Goal: Transaction & Acquisition: Obtain resource

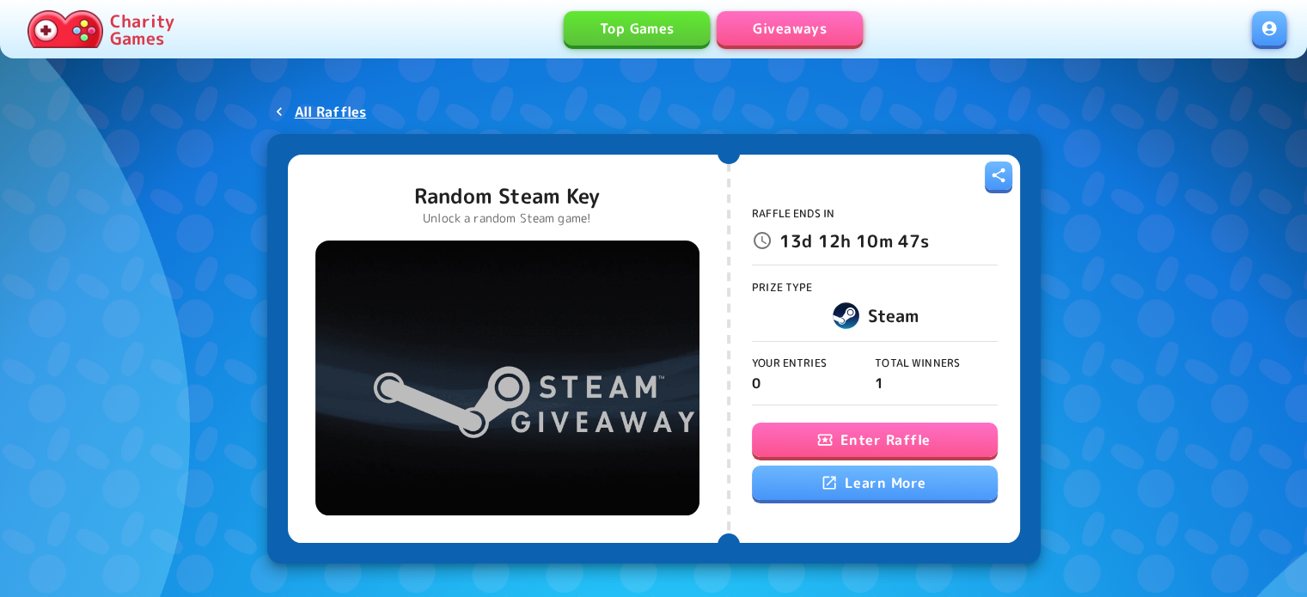
click at [1268, 39] on link at bounding box center [1269, 28] width 34 height 34
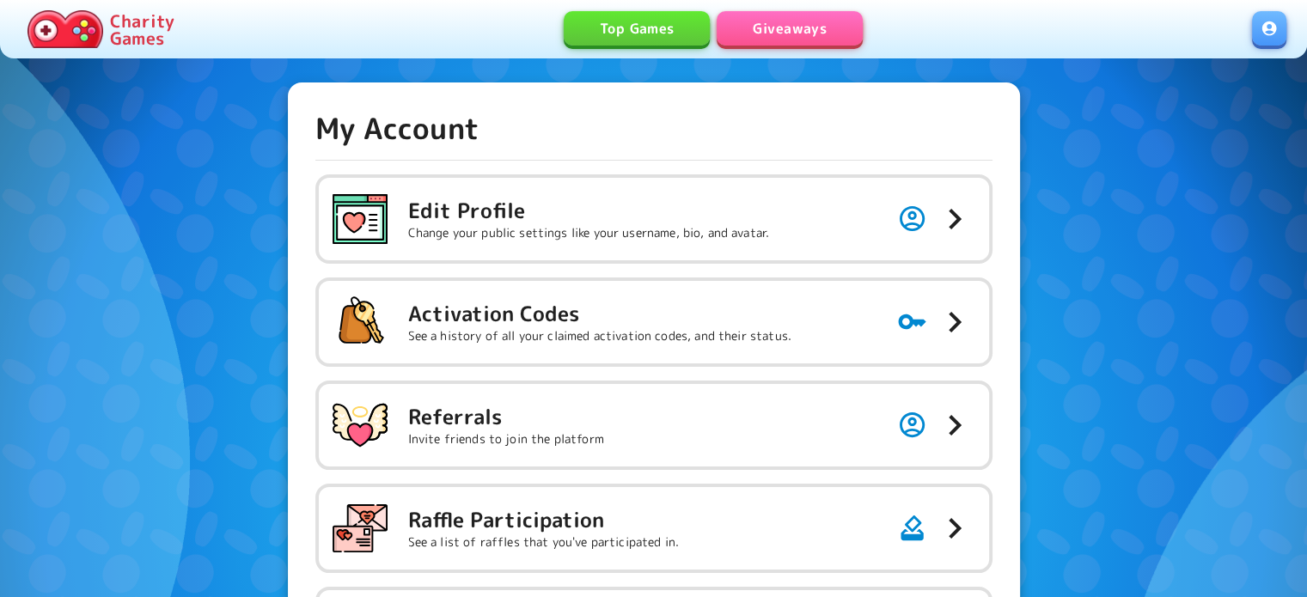
click at [787, 23] on link "Giveaways" at bounding box center [789, 28] width 146 height 34
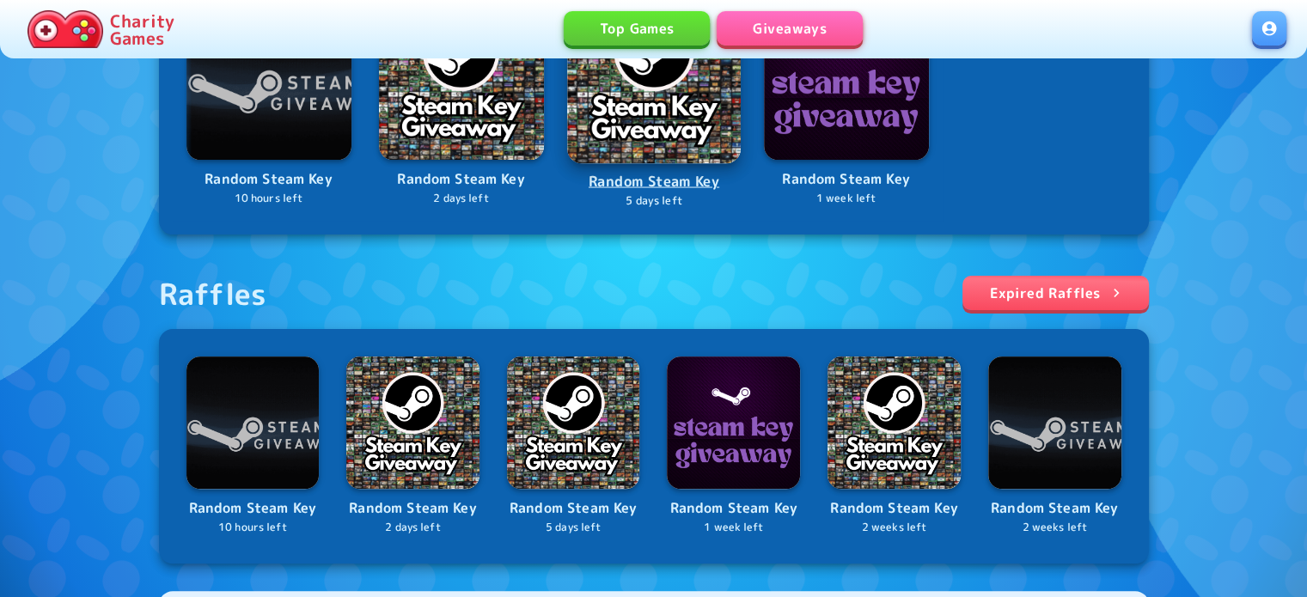
scroll to position [430, 0]
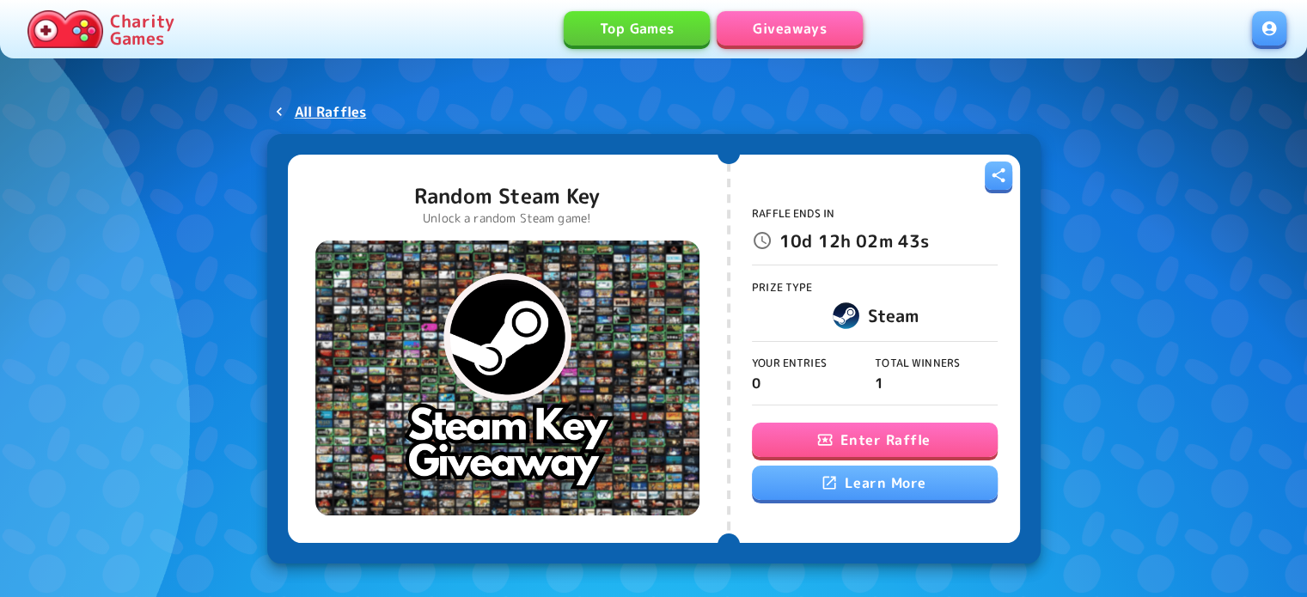
click at [830, 442] on icon "button" at bounding box center [824, 440] width 15 height 11
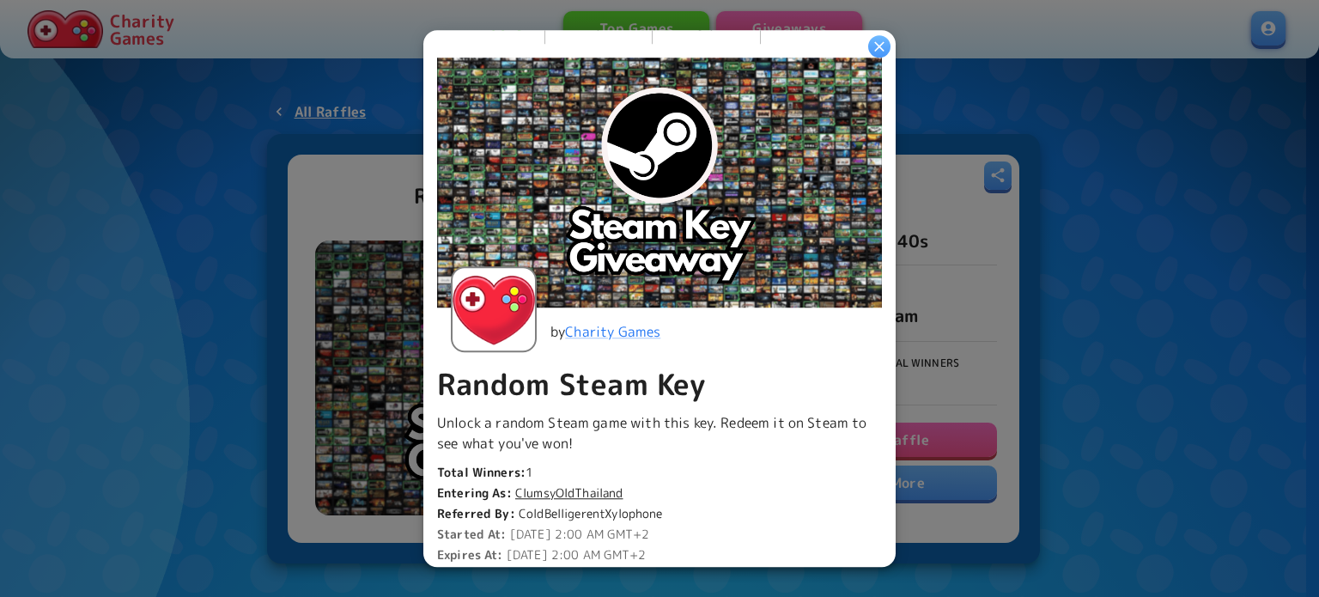
scroll to position [258, 0]
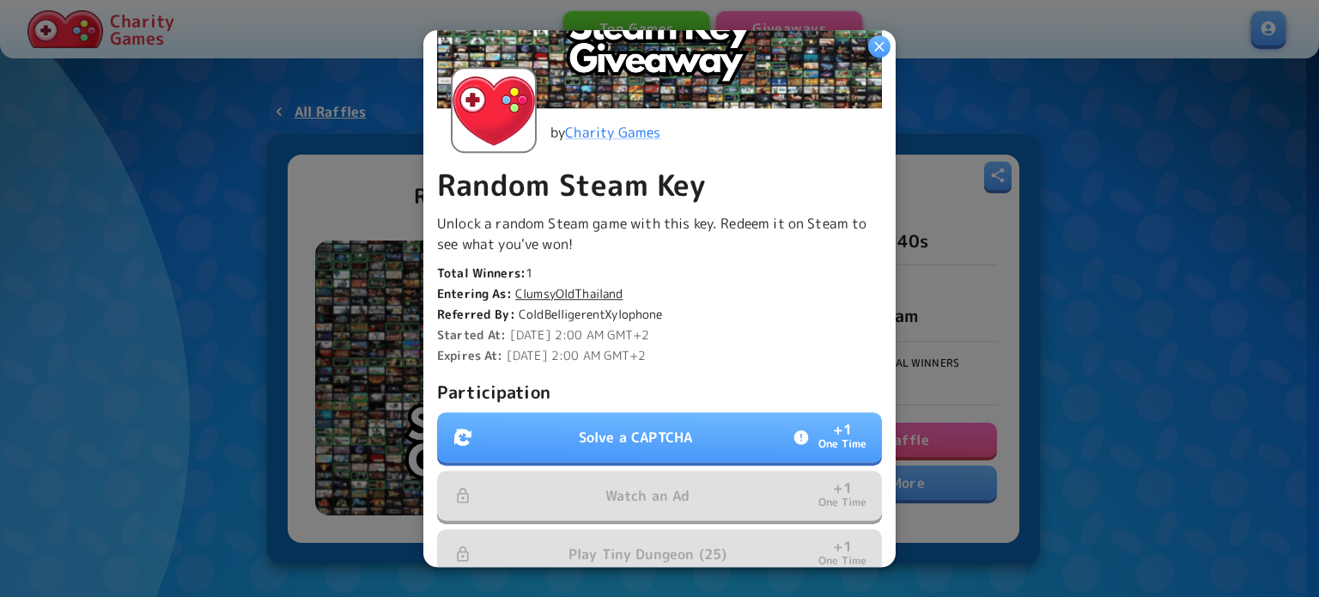
click at [555, 429] on button "Solve a CAPTCHA + 1 One Time" at bounding box center [659, 437] width 445 height 50
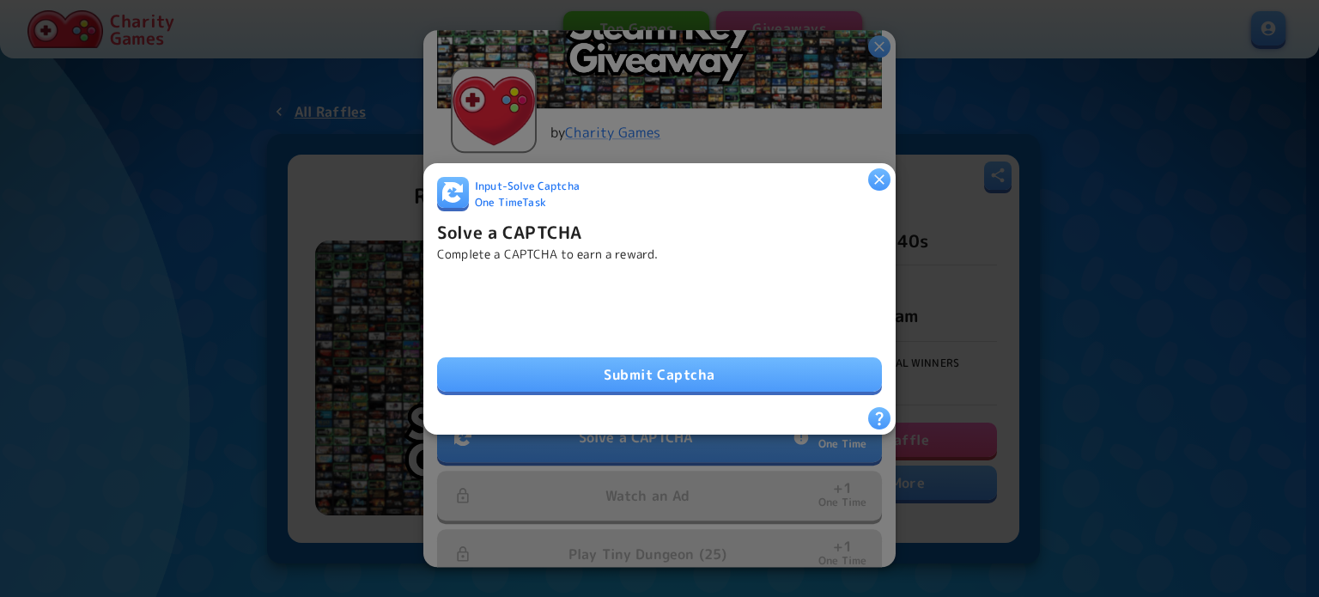
click at [566, 371] on button "Submit Captcha" at bounding box center [659, 374] width 445 height 34
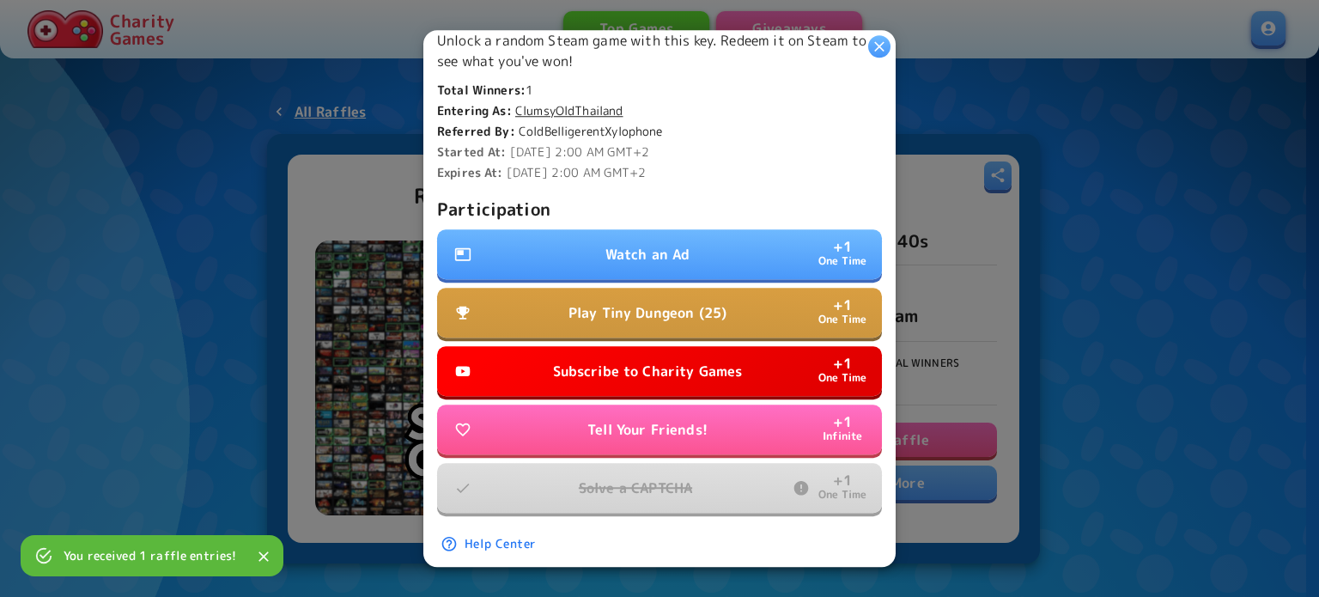
scroll to position [490, 0]
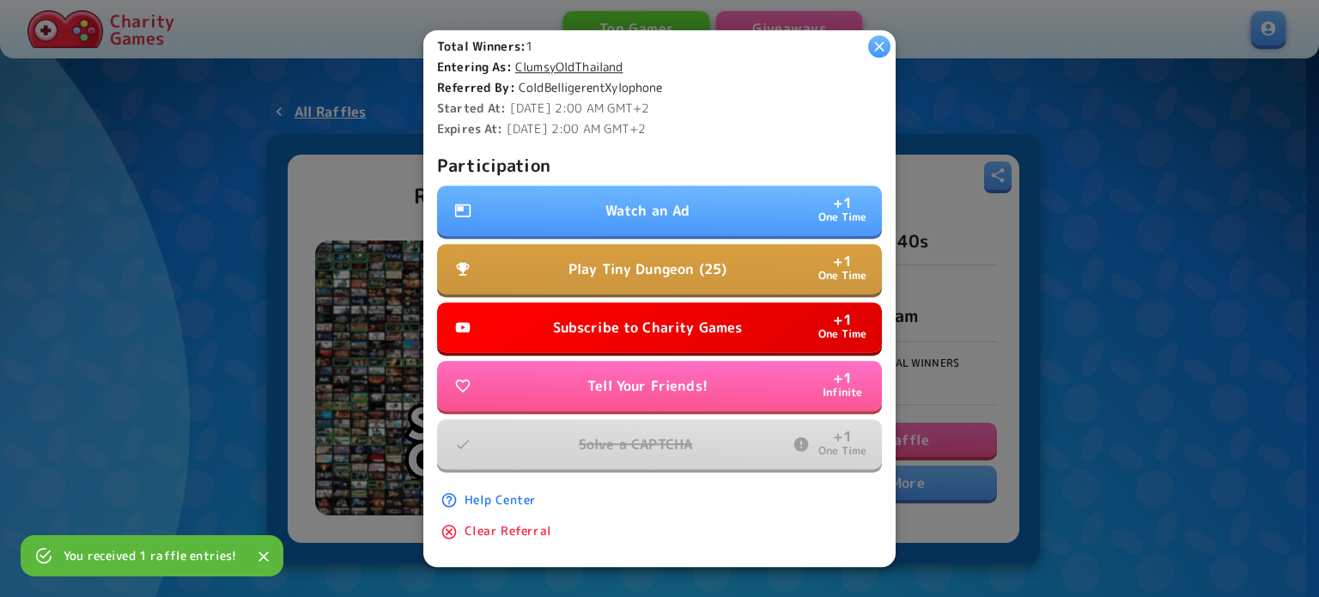
click at [606, 204] on p "Watch an Ad" at bounding box center [648, 210] width 85 height 21
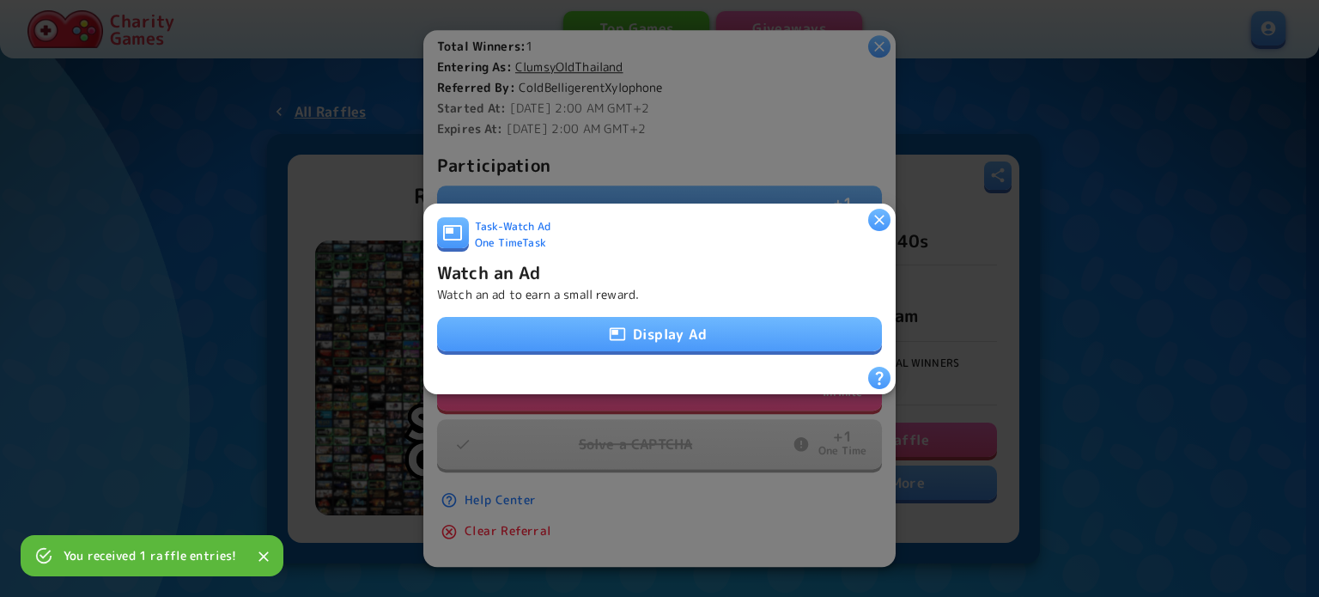
click at [598, 327] on button "Display Ad" at bounding box center [659, 334] width 445 height 34
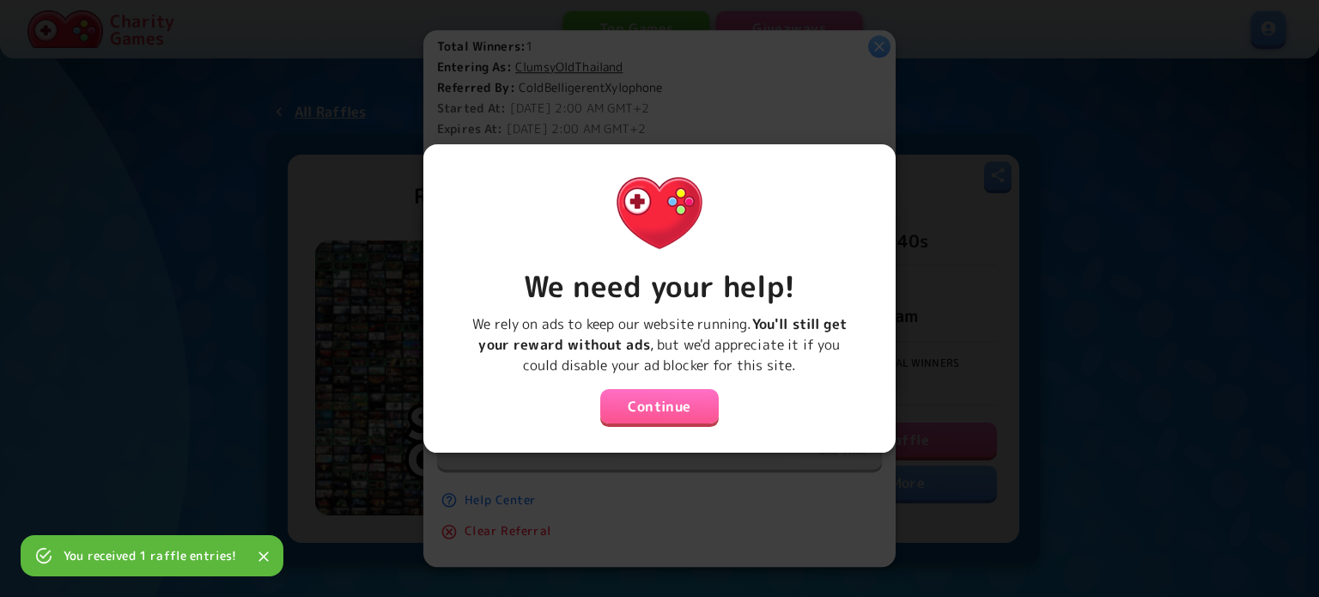
click at [701, 399] on button "Continue" at bounding box center [659, 406] width 119 height 34
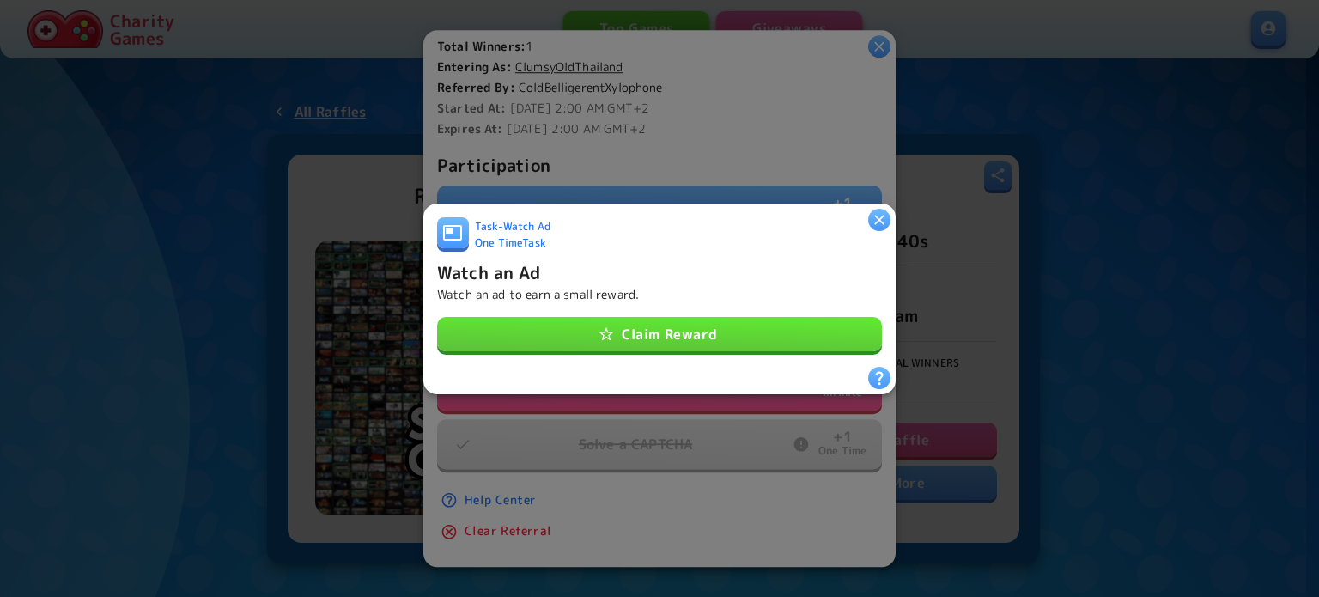
click at [763, 325] on button "Claim Reward" at bounding box center [659, 334] width 445 height 34
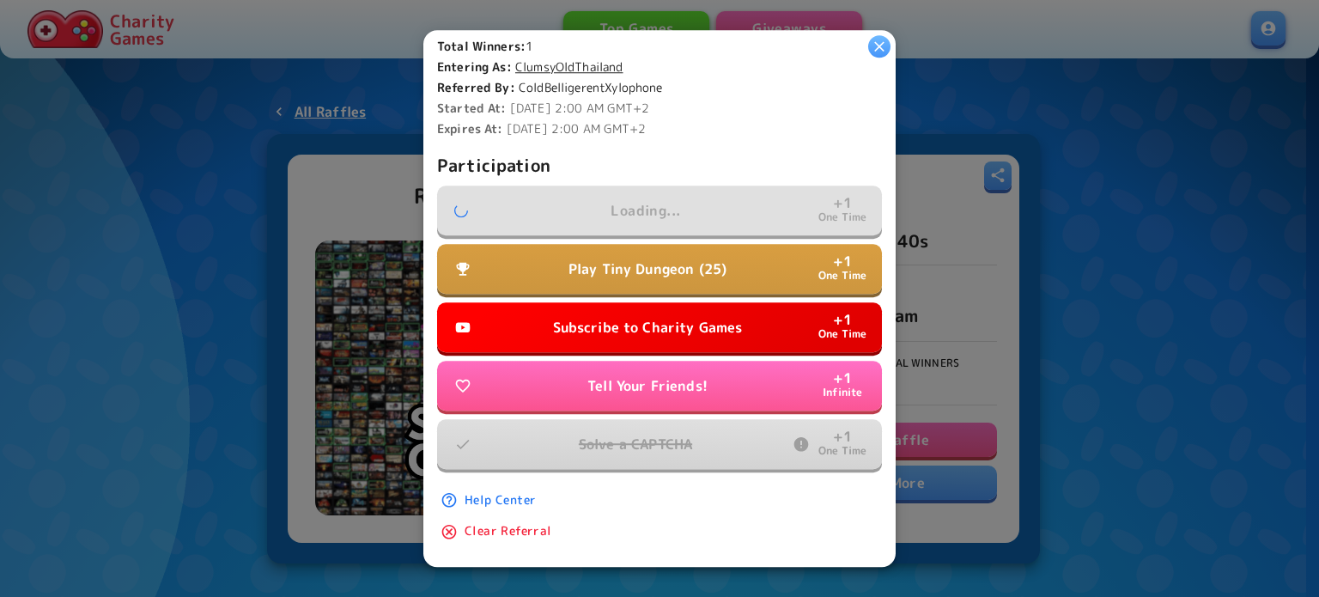
click at [715, 317] on p "Subscribe to Charity Games" at bounding box center [648, 327] width 190 height 21
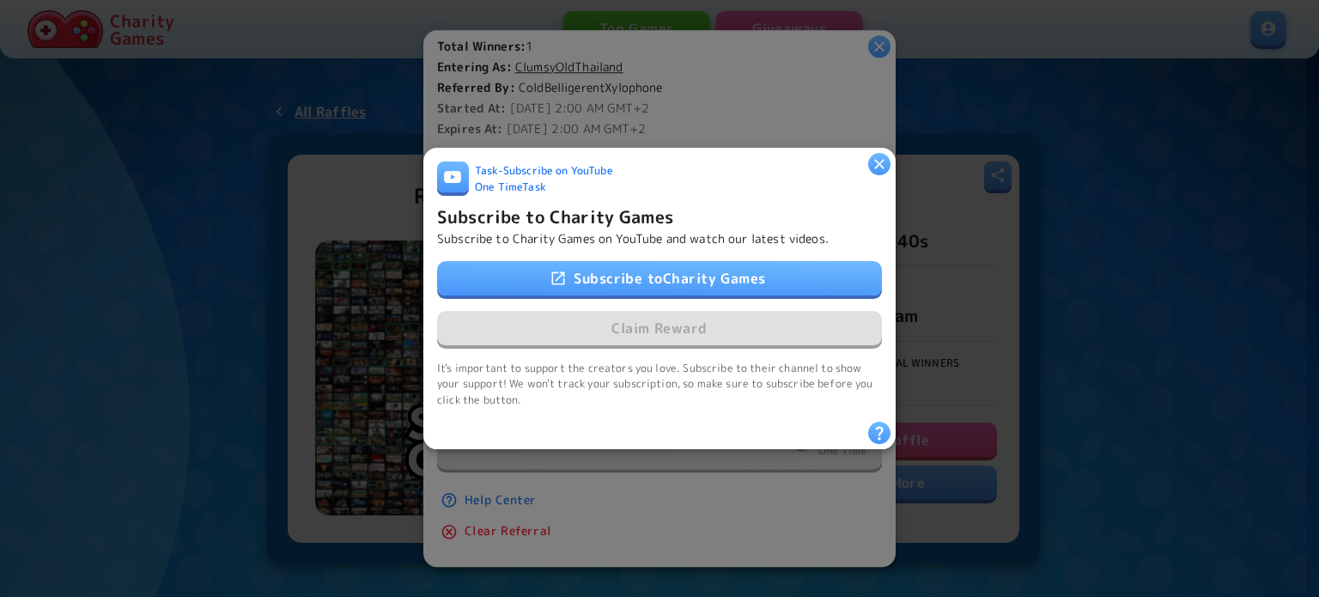
click at [710, 284] on link "Subscribe to Charity Games" at bounding box center [659, 278] width 445 height 34
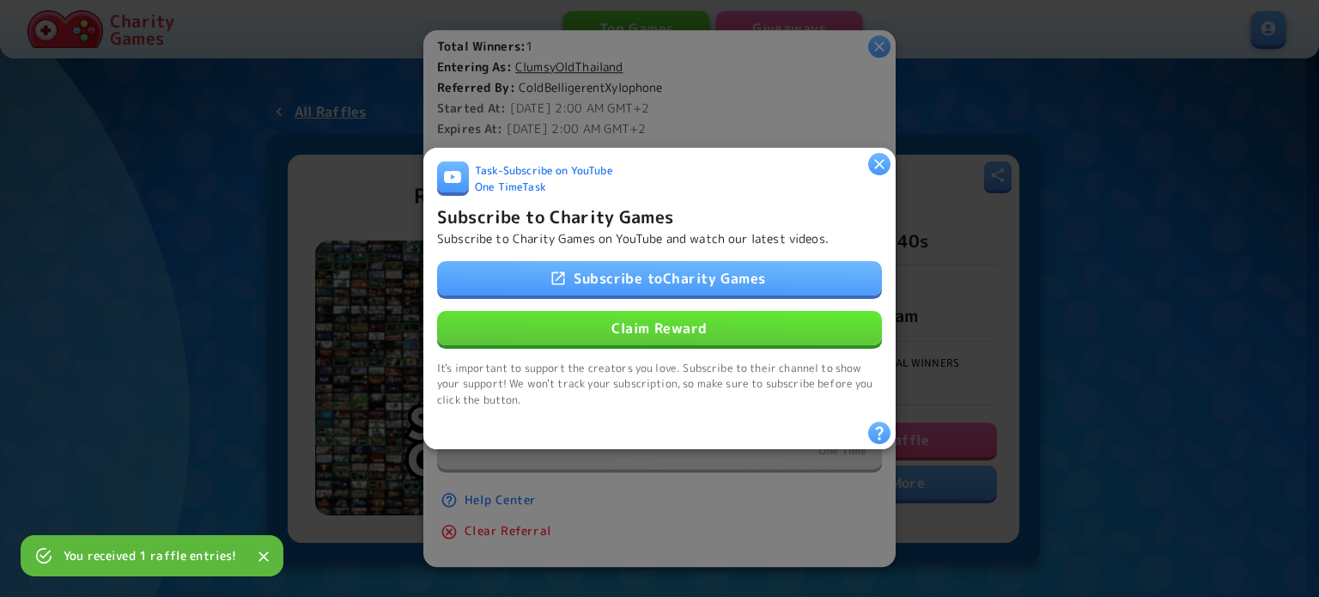
click at [728, 328] on button "Claim Reward" at bounding box center [659, 328] width 445 height 34
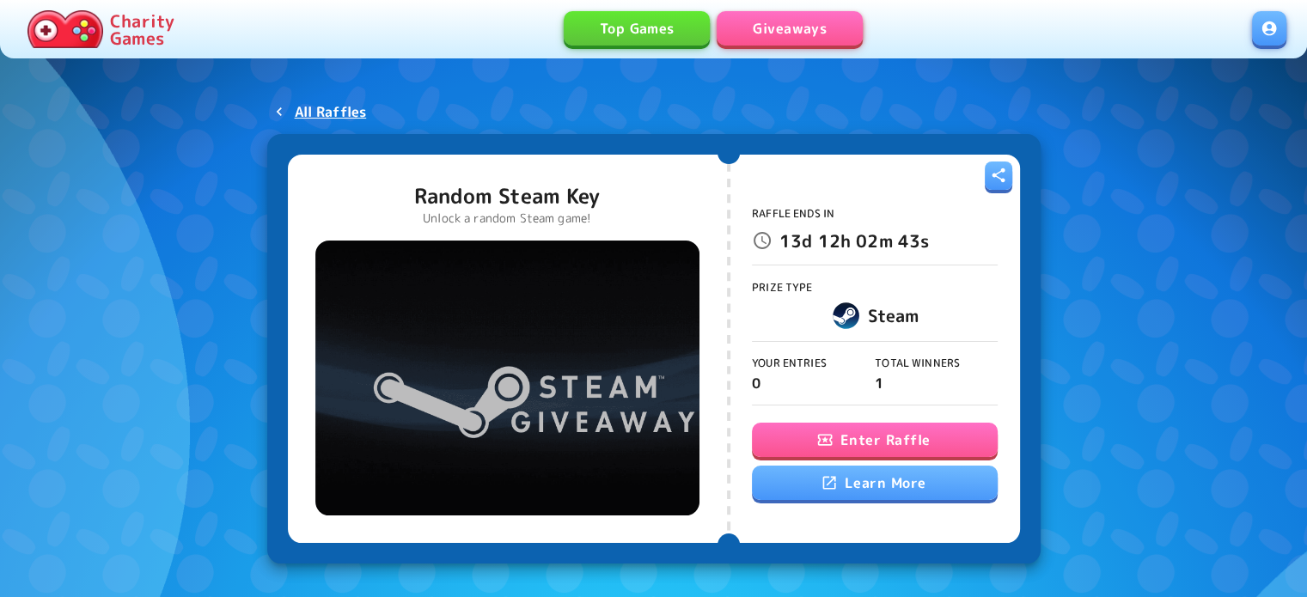
click at [865, 446] on button "Enter Raffle" at bounding box center [875, 440] width 246 height 34
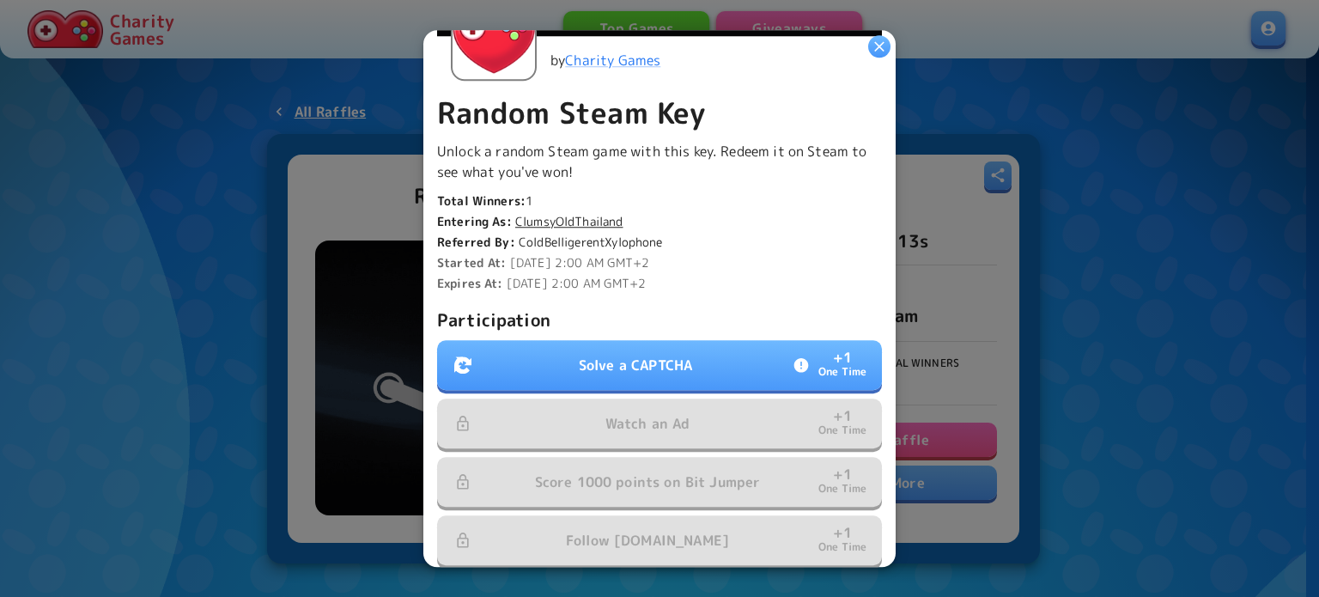
scroll to position [344, 0]
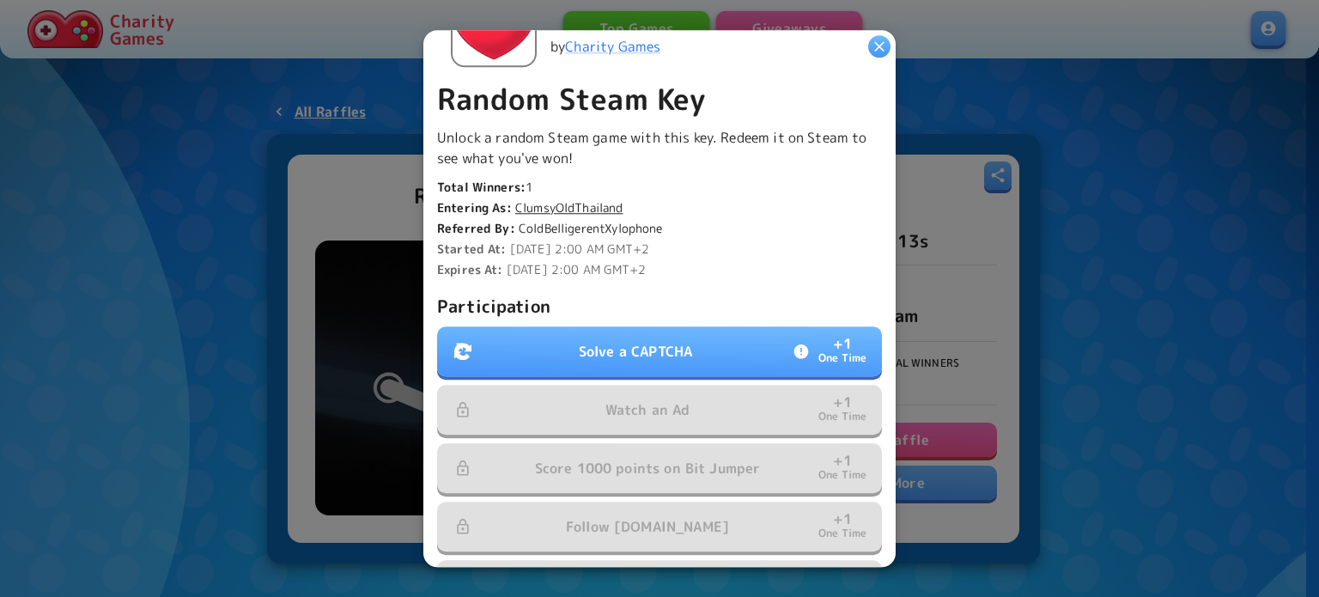
click at [579, 352] on p "Solve a CAPTCHA" at bounding box center [635, 351] width 113 height 21
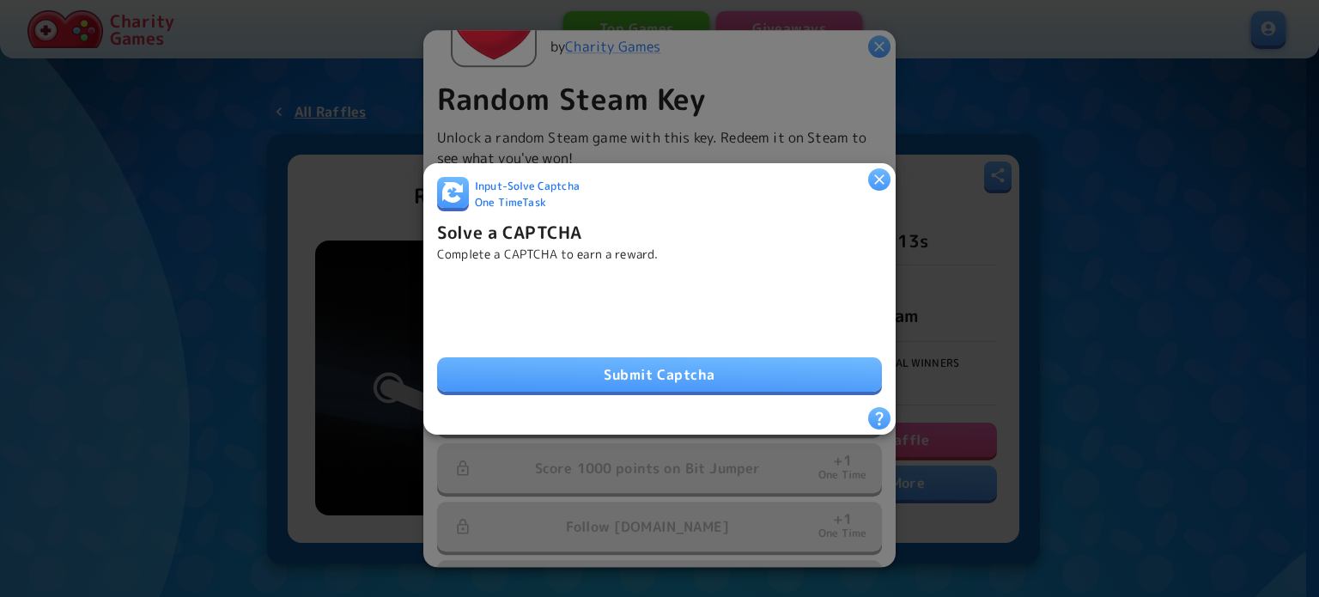
click at [588, 373] on button "Submit Captcha" at bounding box center [659, 374] width 445 height 34
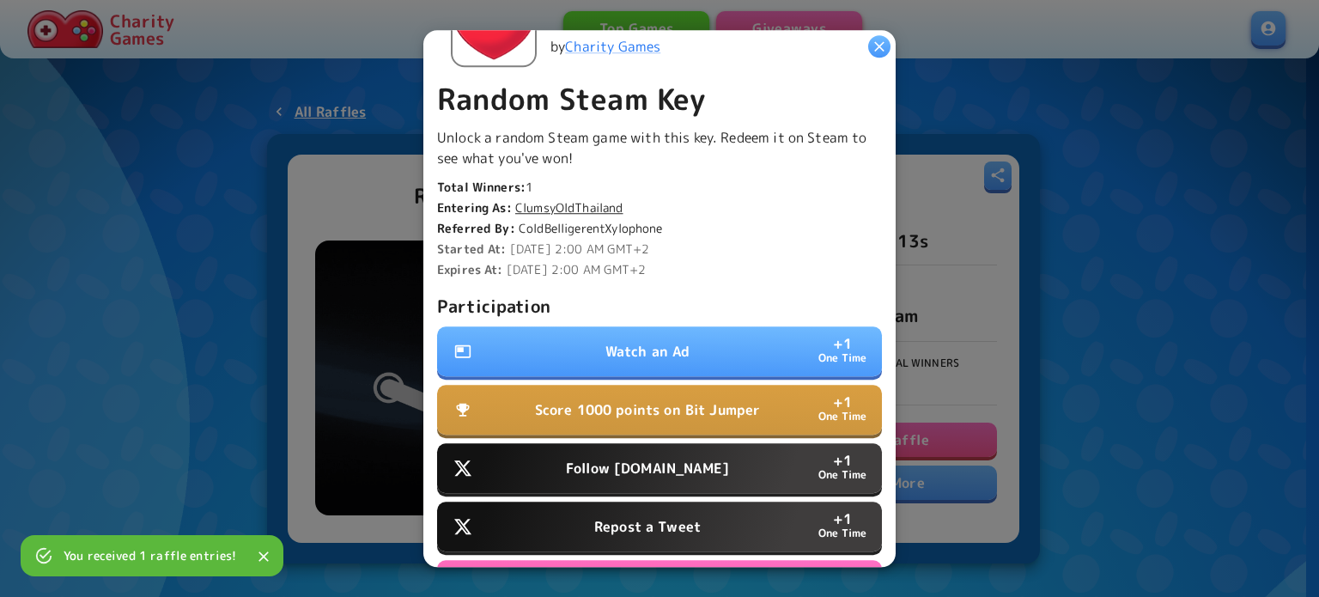
click at [632, 352] on p "Watch an Ad" at bounding box center [648, 351] width 85 height 21
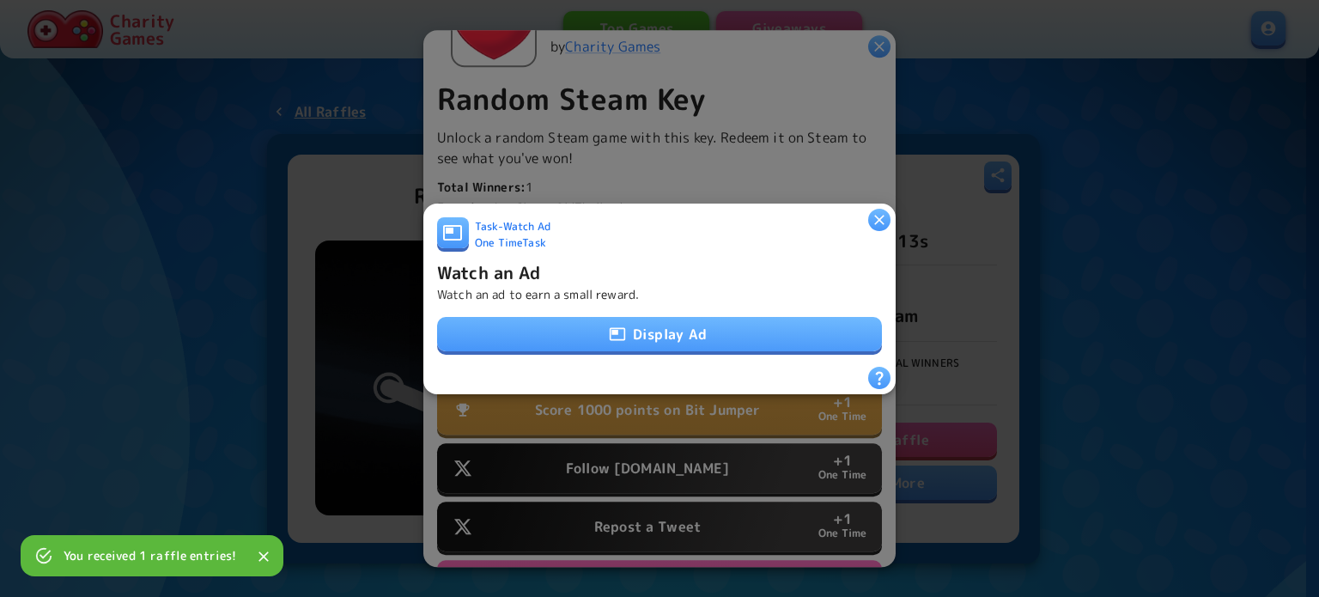
click at [632, 334] on button "Display Ad" at bounding box center [659, 334] width 445 height 34
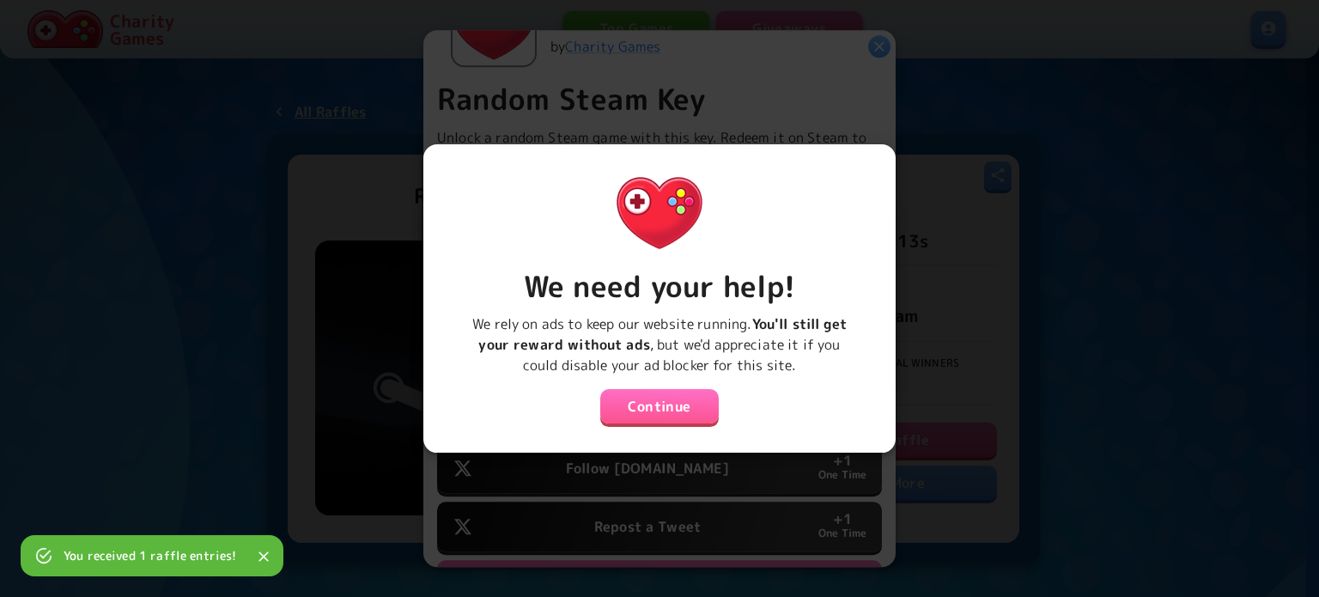
click at [684, 417] on button "Continue" at bounding box center [659, 406] width 119 height 34
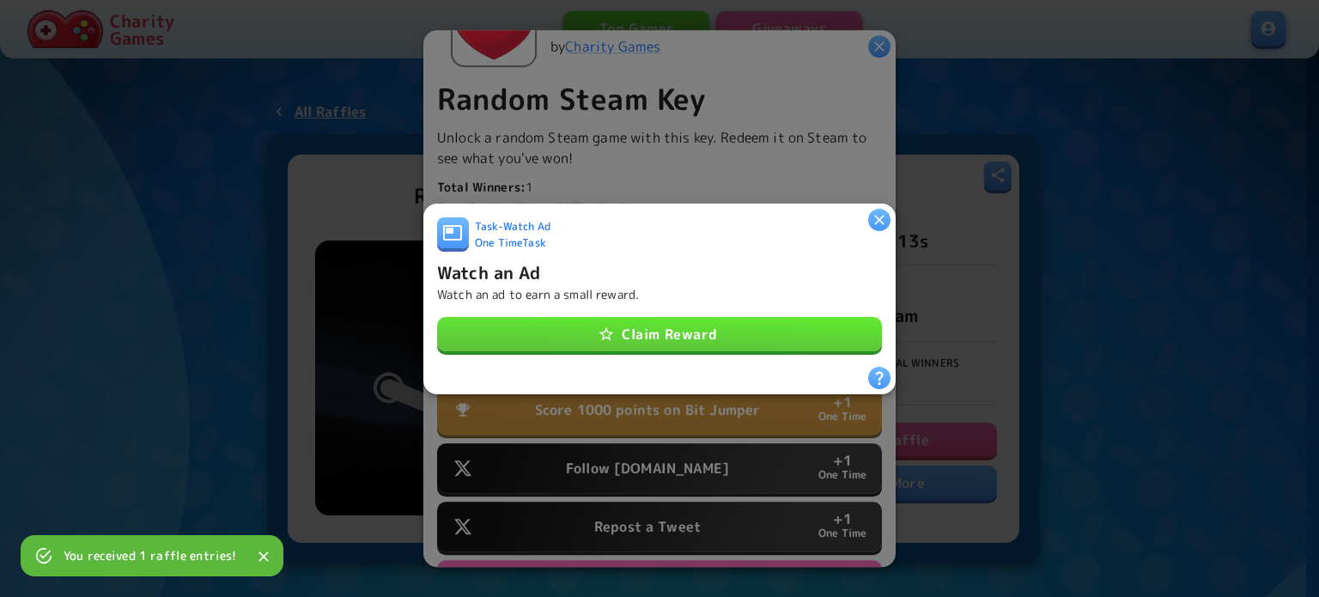
click at [674, 332] on button "Claim Reward" at bounding box center [659, 334] width 445 height 34
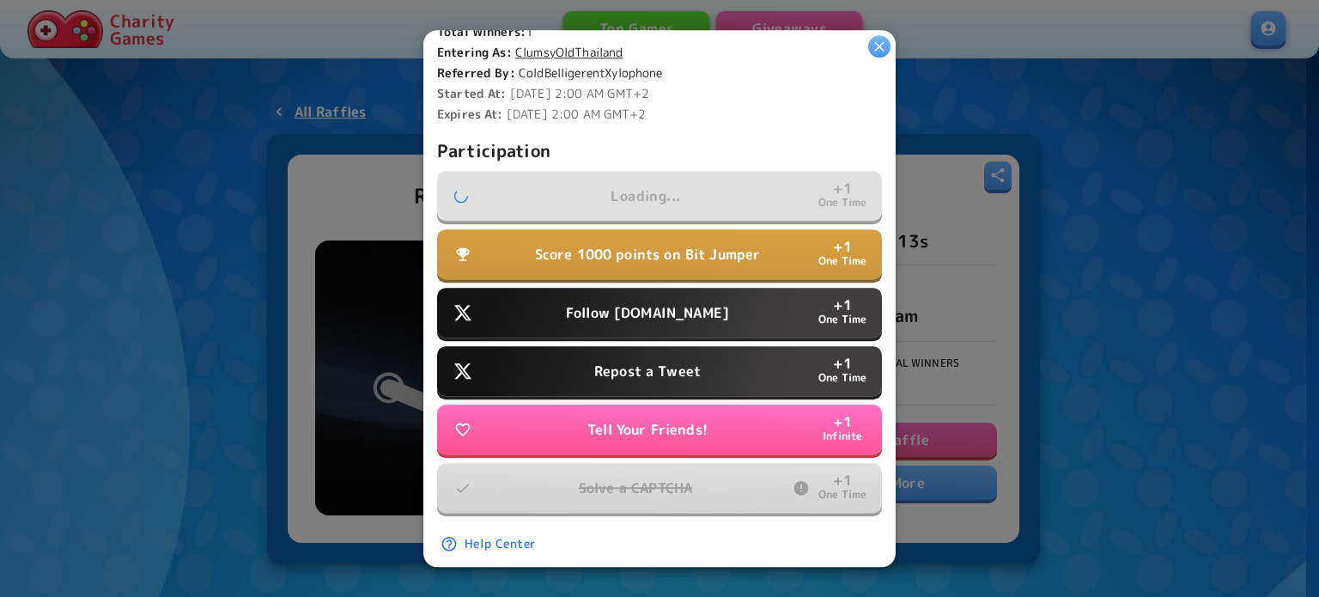
scroll to position [515, 0]
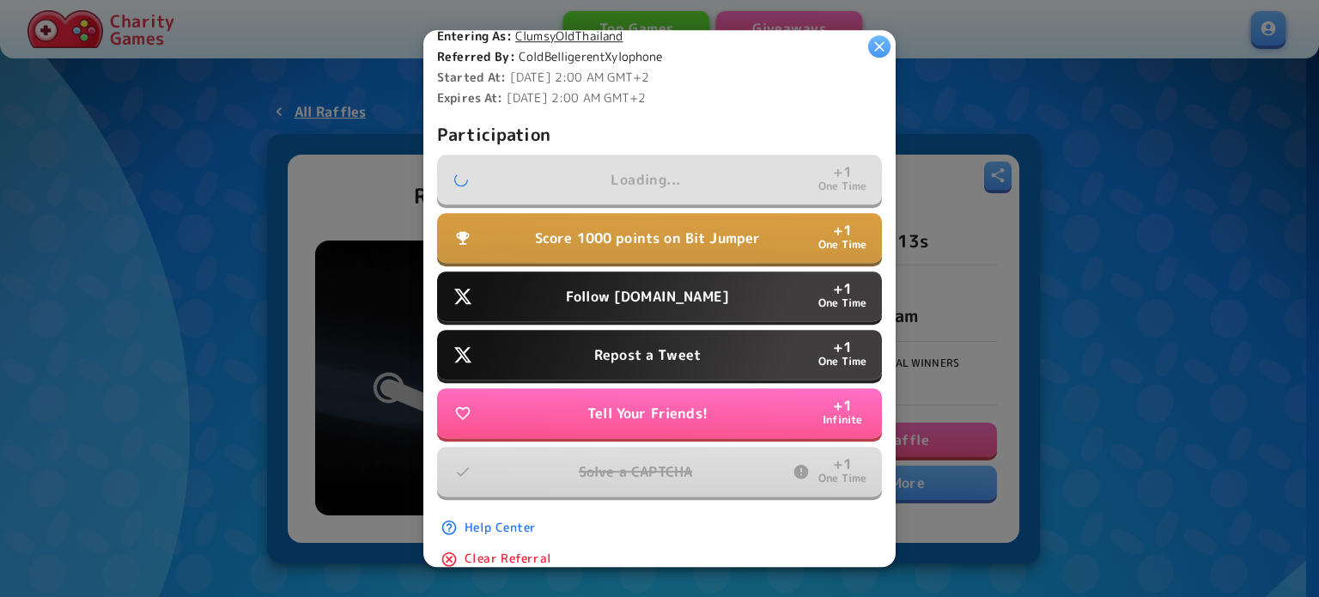
click at [631, 297] on p "Follow Water.org" at bounding box center [647, 296] width 163 height 21
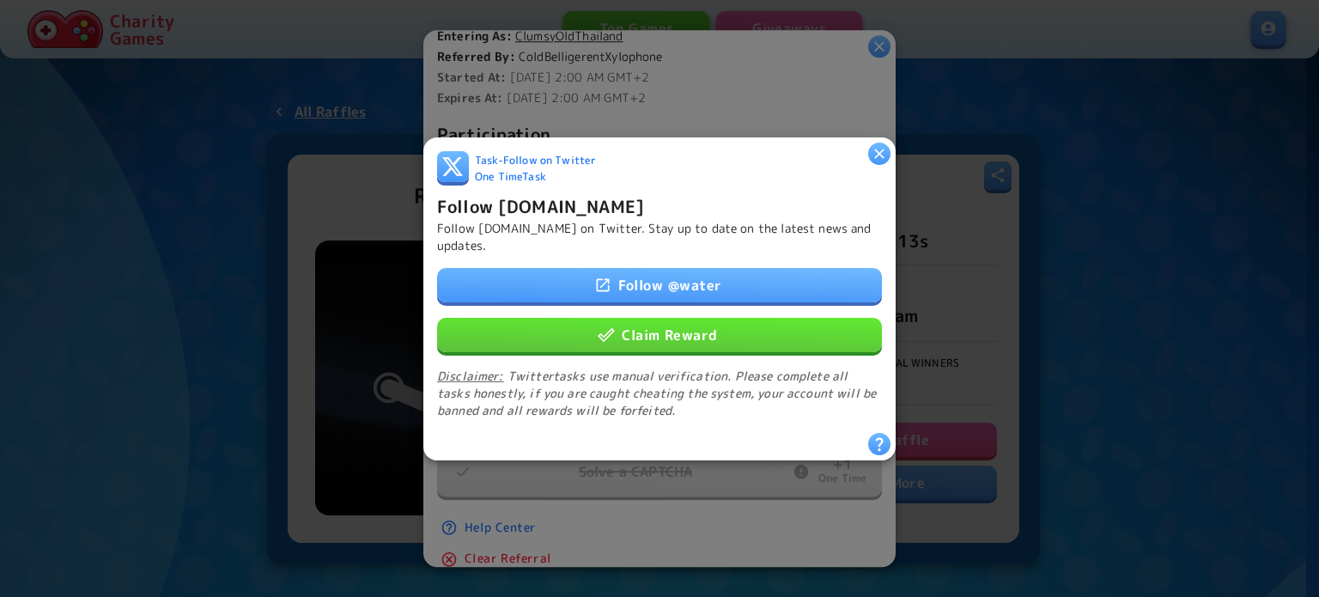
click at [626, 329] on button "Claim Reward" at bounding box center [659, 334] width 445 height 34
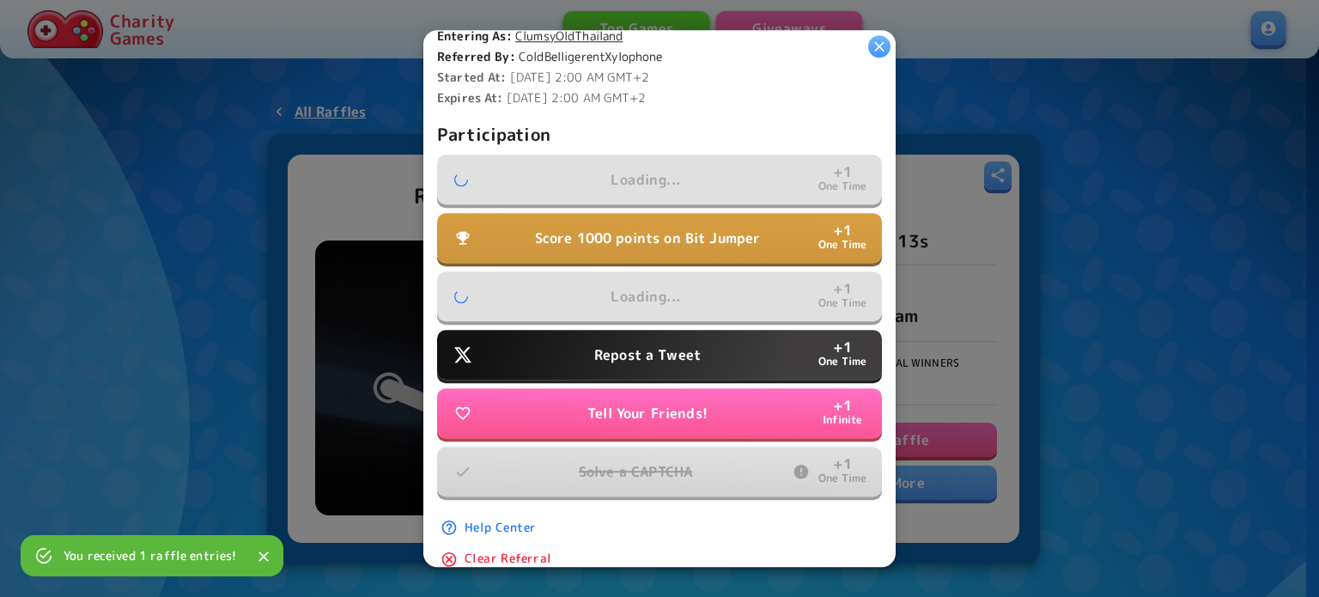
click at [624, 351] on p "Repost a Tweet" at bounding box center [647, 354] width 107 height 21
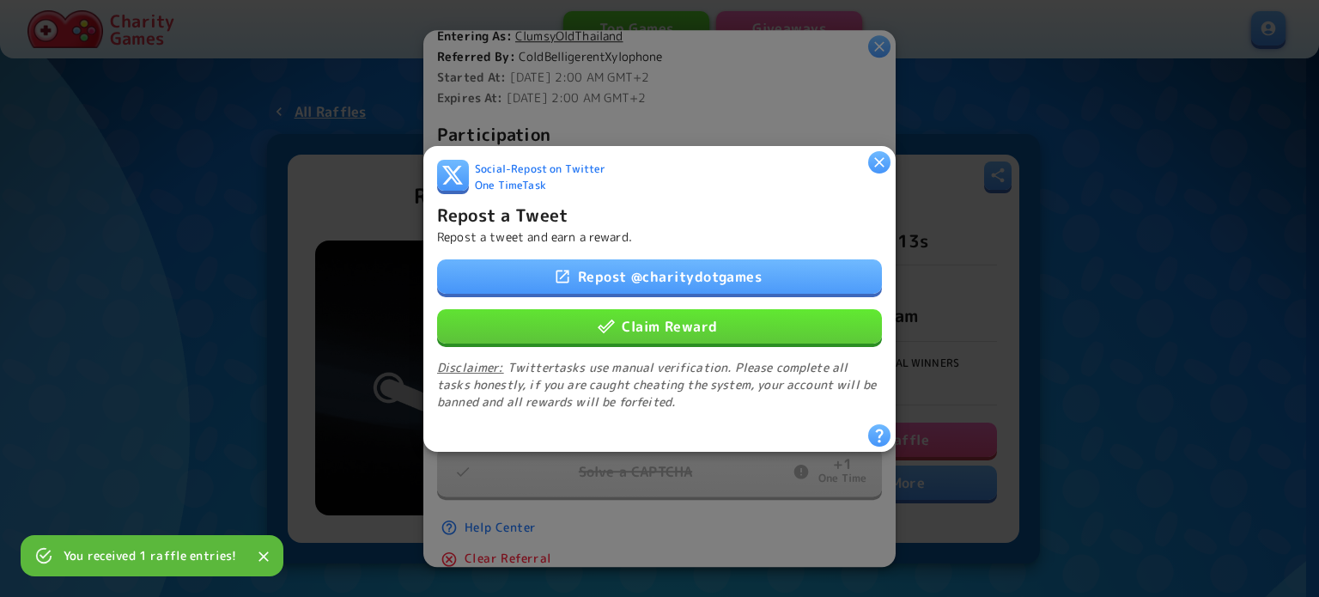
click at [636, 323] on button "Claim Reward" at bounding box center [659, 325] width 445 height 34
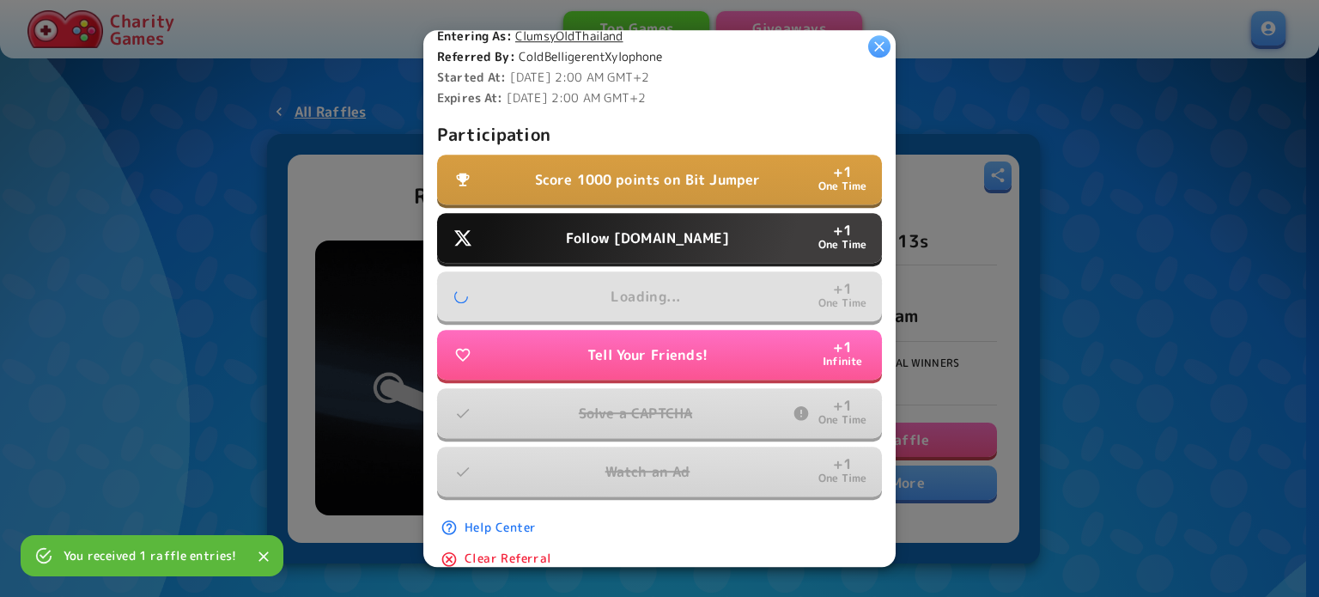
click at [657, 246] on button "Follow Water.org + 1 One Time" at bounding box center [659, 238] width 445 height 50
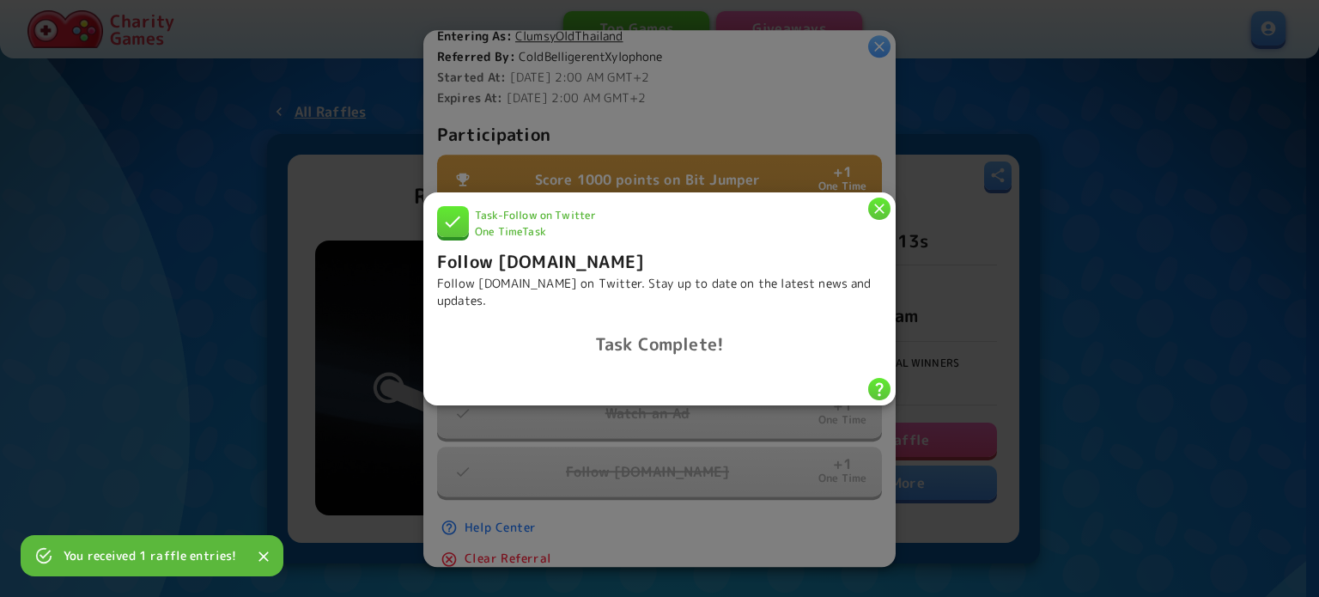
click at [678, 332] on h6 "Task Complete!" at bounding box center [659, 343] width 445 height 27
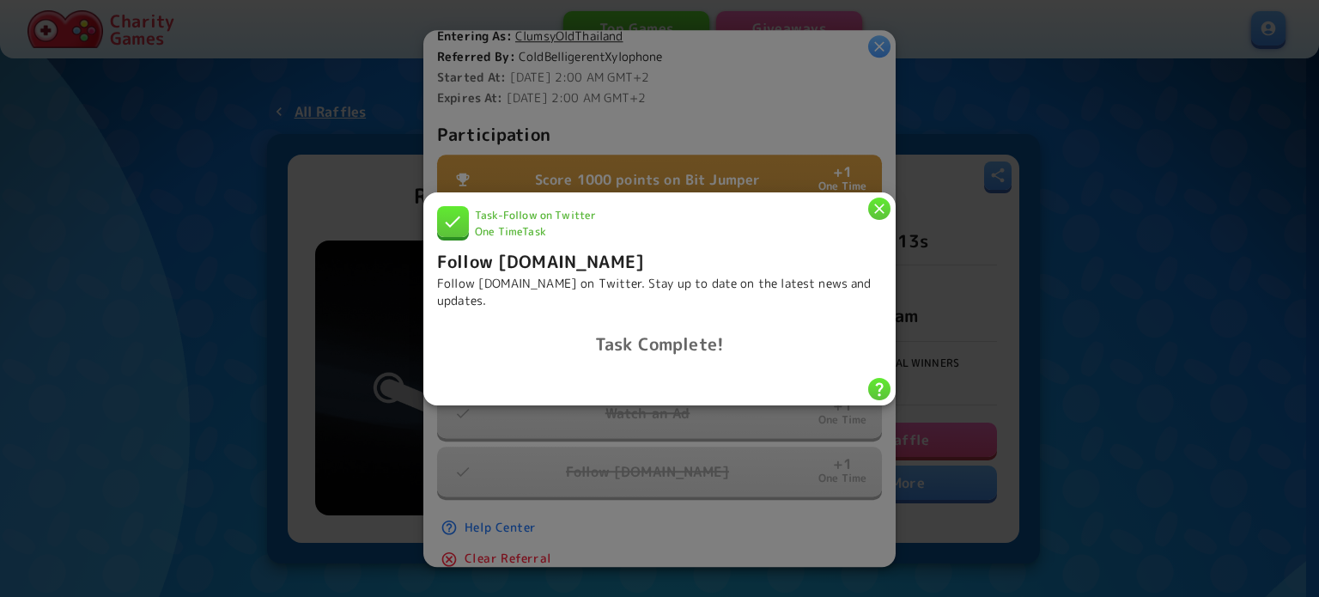
click at [890, 211] on div at bounding box center [879, 208] width 22 height 22
click at [881, 204] on icon "button" at bounding box center [879, 209] width 10 height 10
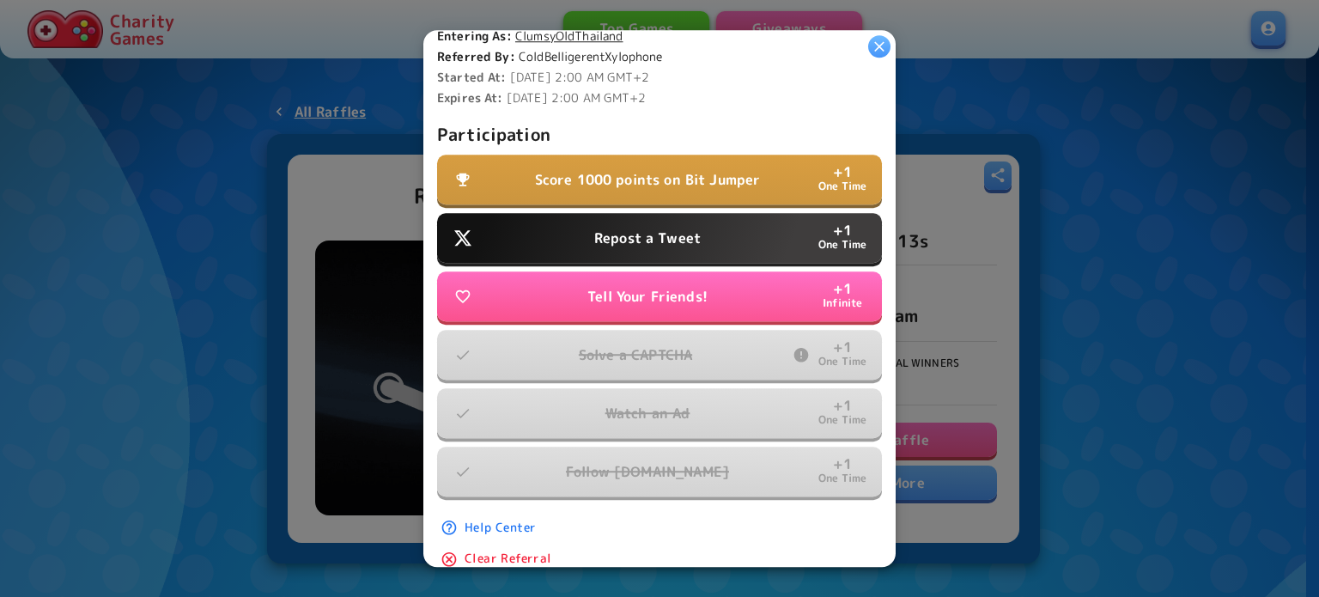
click at [618, 229] on p "Repost a Tweet" at bounding box center [647, 238] width 107 height 21
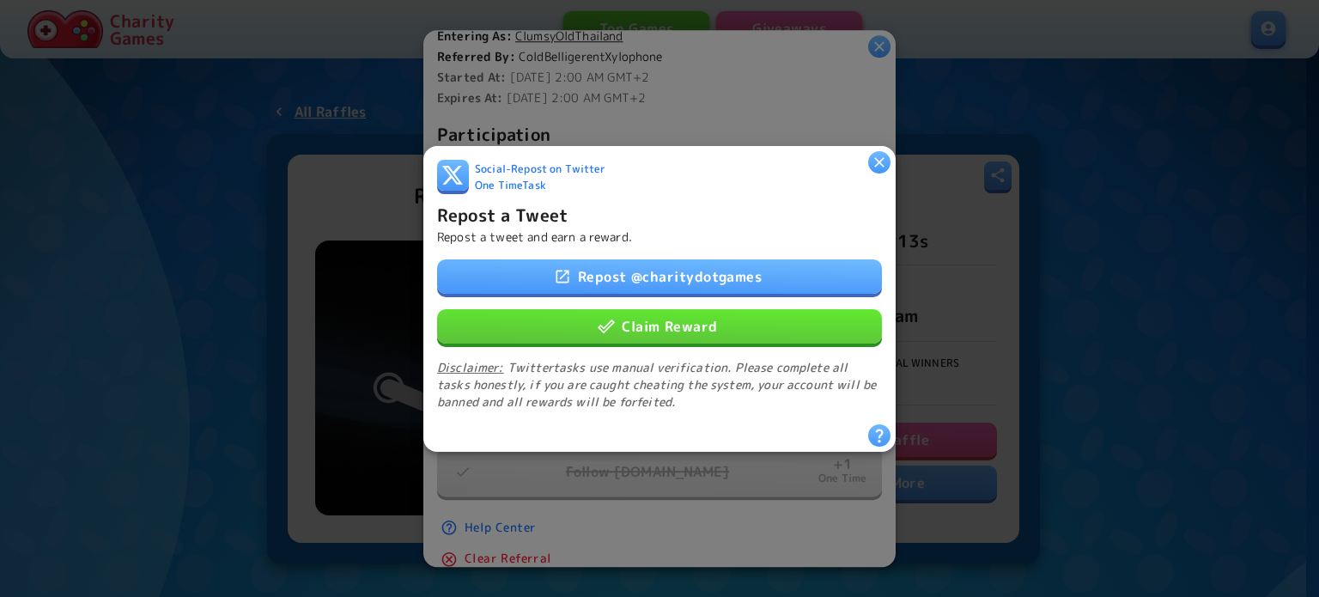
click at [639, 325] on button "Claim Reward" at bounding box center [659, 325] width 445 height 34
